Goal: Information Seeking & Learning: Learn about a topic

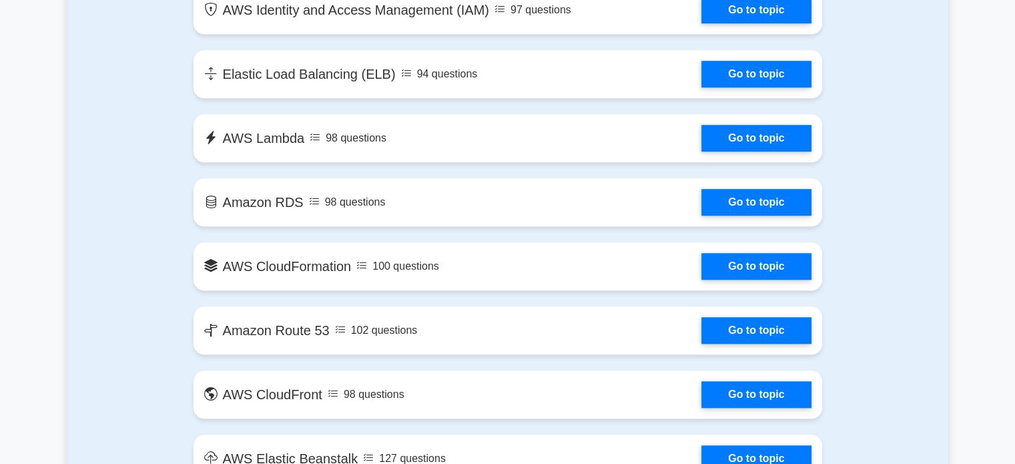
scroll to position [1023, 0]
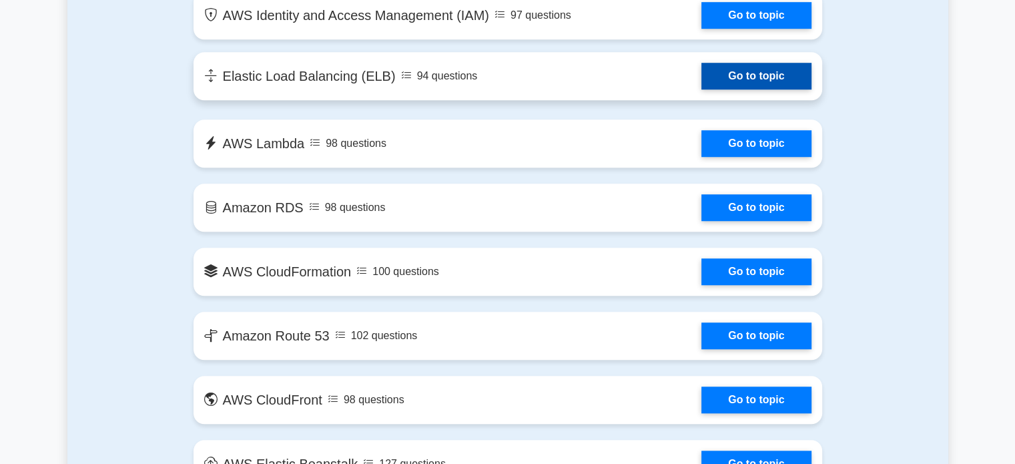
click at [777, 84] on link "Go to topic" at bounding box center [755, 76] width 109 height 27
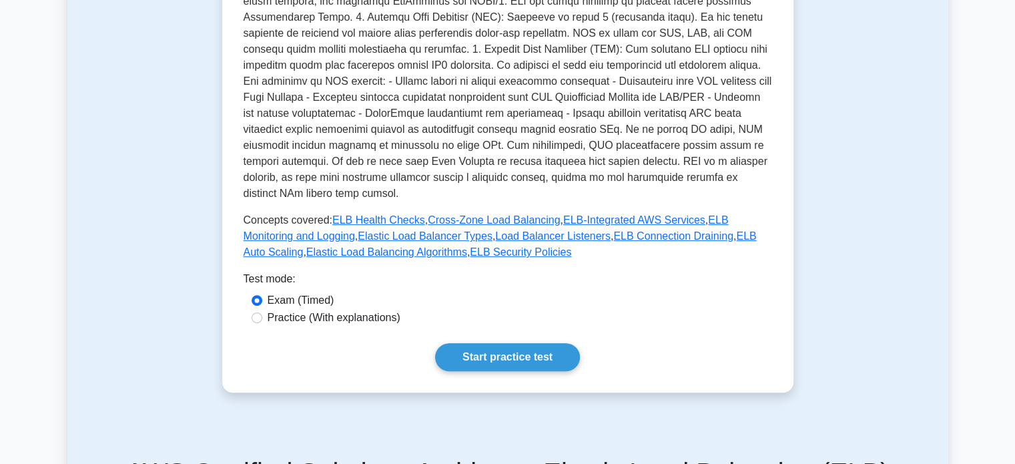
scroll to position [438, 0]
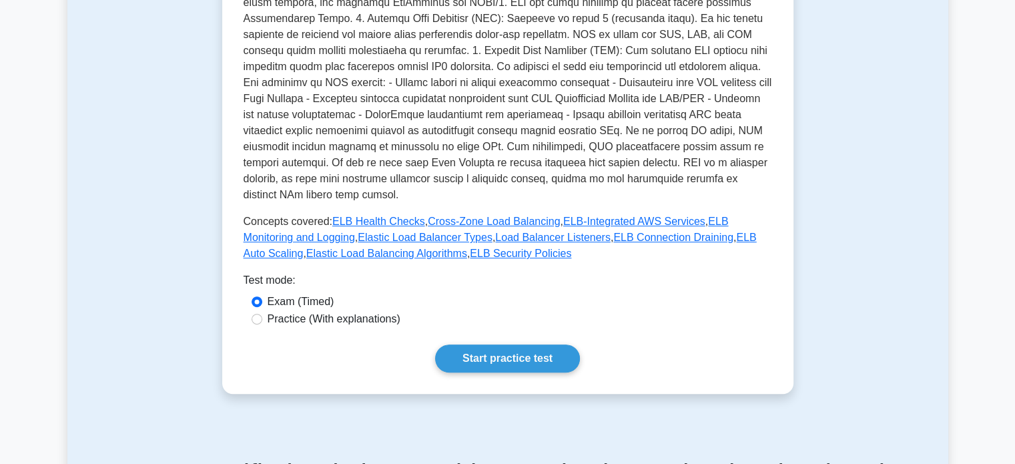
click at [516, 344] on link "Start practice test" at bounding box center [507, 358] width 145 height 28
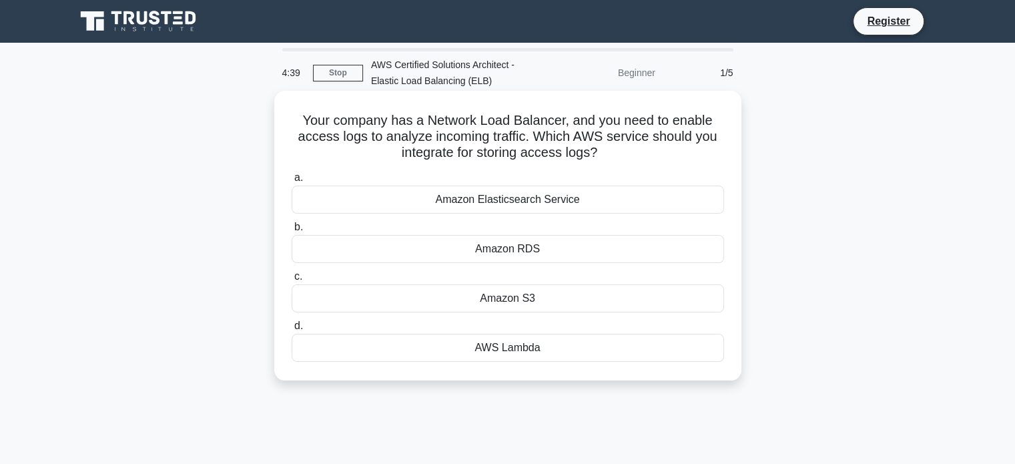
click at [520, 304] on div "Amazon S3" at bounding box center [508, 298] width 432 height 28
click at [292, 281] on input "c. Amazon S3" at bounding box center [292, 276] width 0 height 9
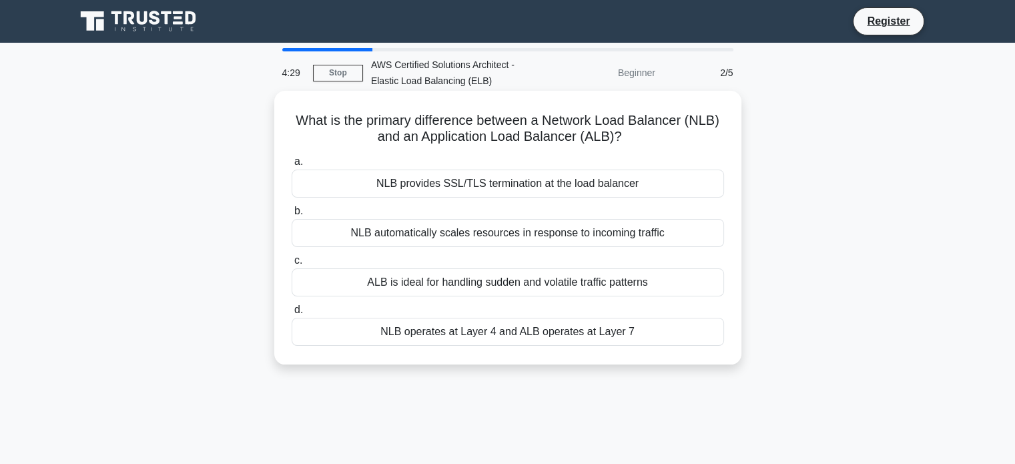
click at [498, 333] on div "NLB operates at Layer 4 and ALB operates at Layer 7" at bounding box center [508, 332] width 432 height 28
click at [292, 314] on input "d. NLB operates at Layer 4 and ALB operates at Layer 7" at bounding box center [292, 310] width 0 height 9
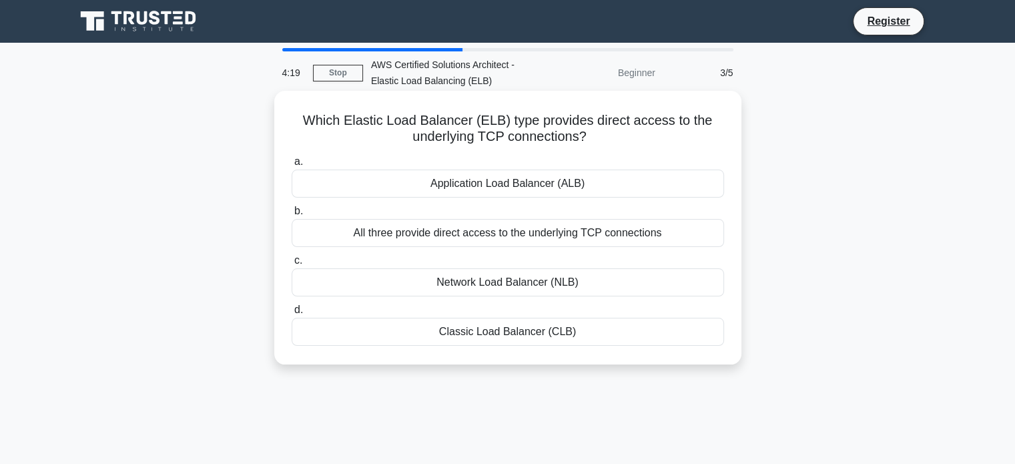
click at [542, 239] on div "All three provide direct access to the underlying TCP connections" at bounding box center [508, 233] width 432 height 28
click at [292, 215] on input "b. All three provide direct access to the underlying TCP connections" at bounding box center [292, 211] width 0 height 9
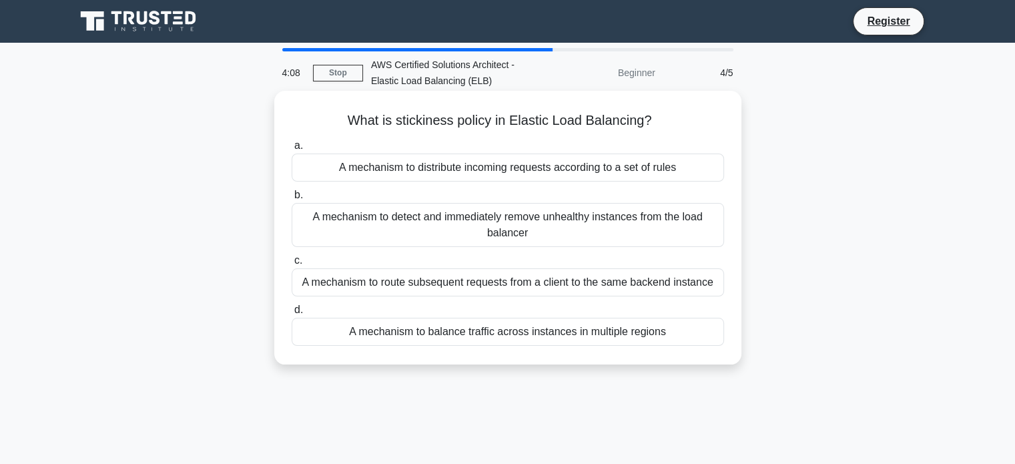
click at [531, 280] on div "A mechanism to route subsequent requests from a client to the same backend inst…" at bounding box center [508, 282] width 432 height 28
click at [292, 265] on input "c. A mechanism to route subsequent requests from a client to the same backend i…" at bounding box center [292, 260] width 0 height 9
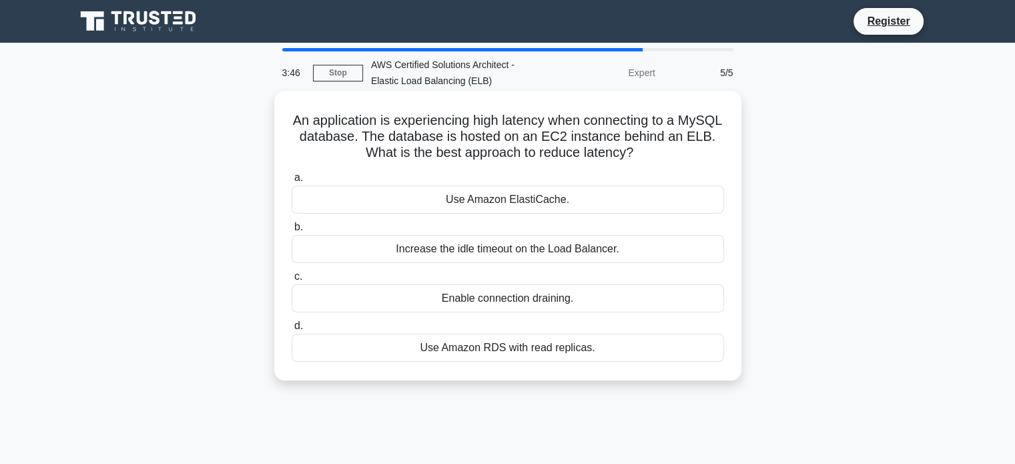
click at [518, 354] on div "Use Amazon RDS with read replicas." at bounding box center [508, 348] width 432 height 28
click at [292, 330] on input "d. Use Amazon RDS with read replicas." at bounding box center [292, 326] width 0 height 9
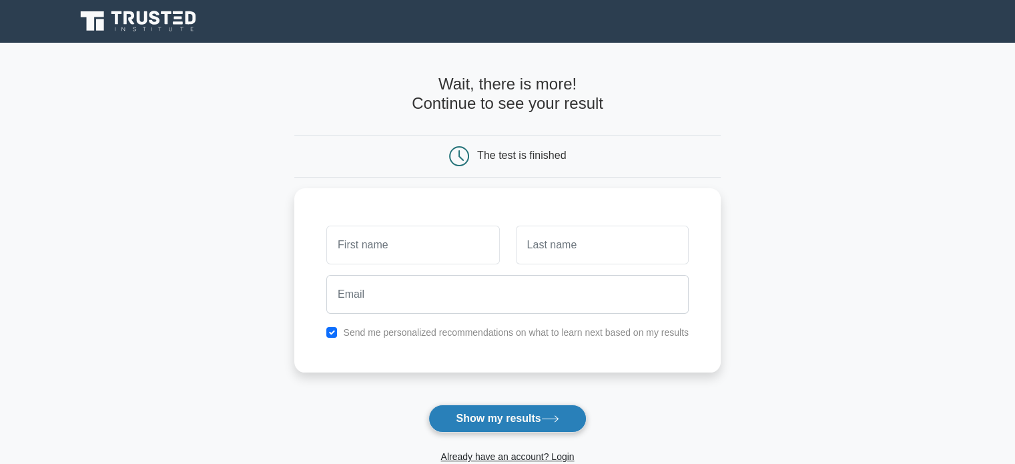
click at [508, 427] on button "Show my results" at bounding box center [506, 418] width 157 height 28
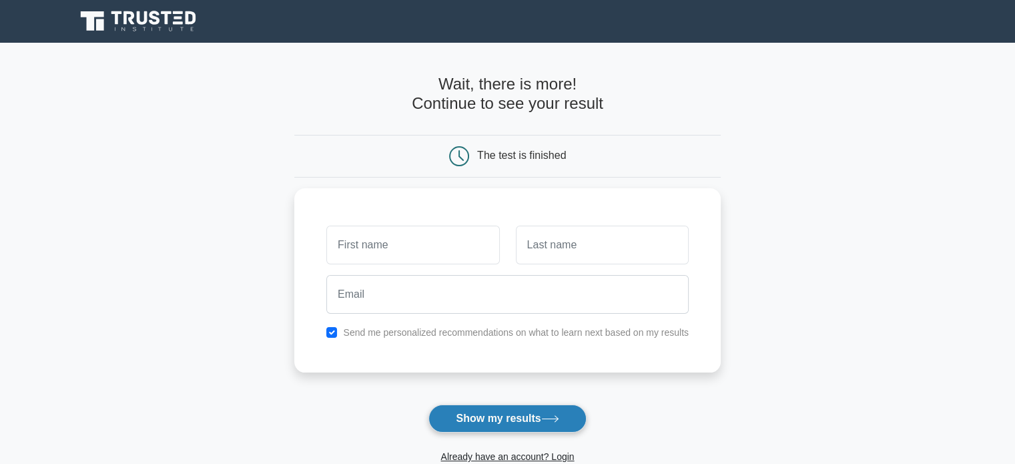
click at [508, 427] on button "Show my results" at bounding box center [506, 418] width 157 height 28
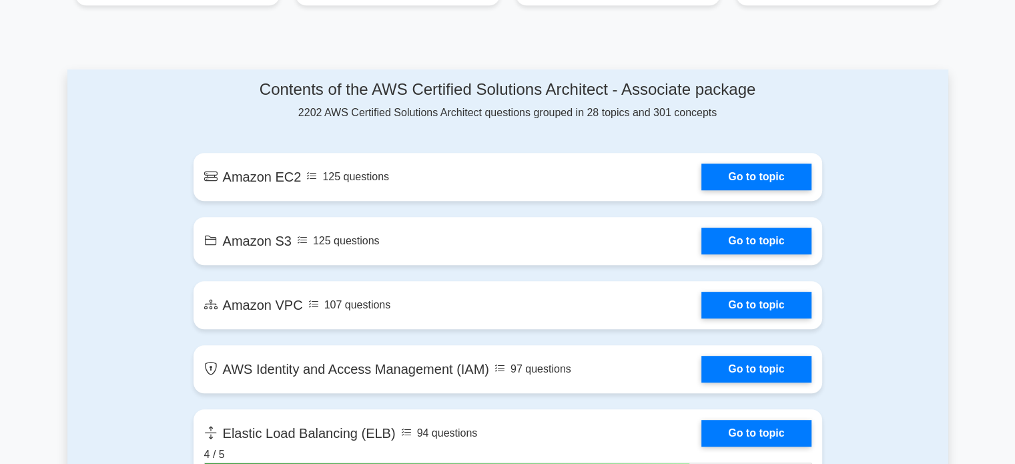
scroll to position [661, 0]
